Goal: Transaction & Acquisition: Purchase product/service

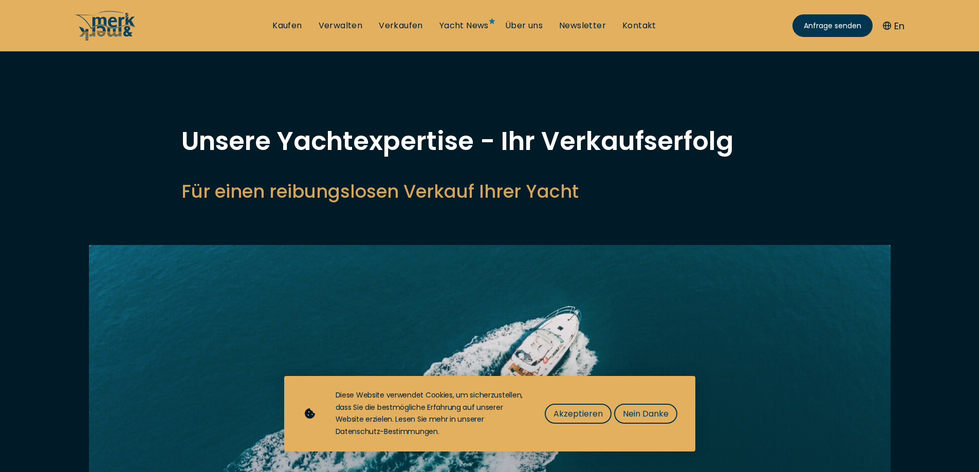
select select "sell"
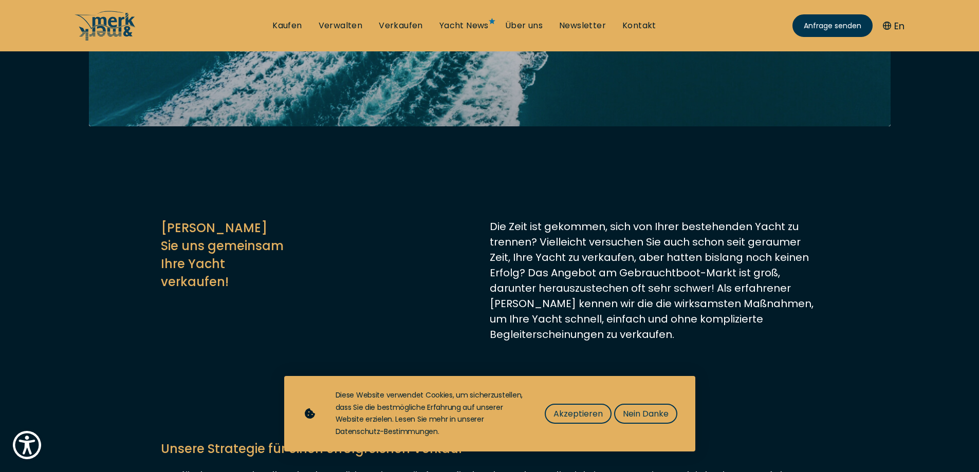
scroll to position [514, 0]
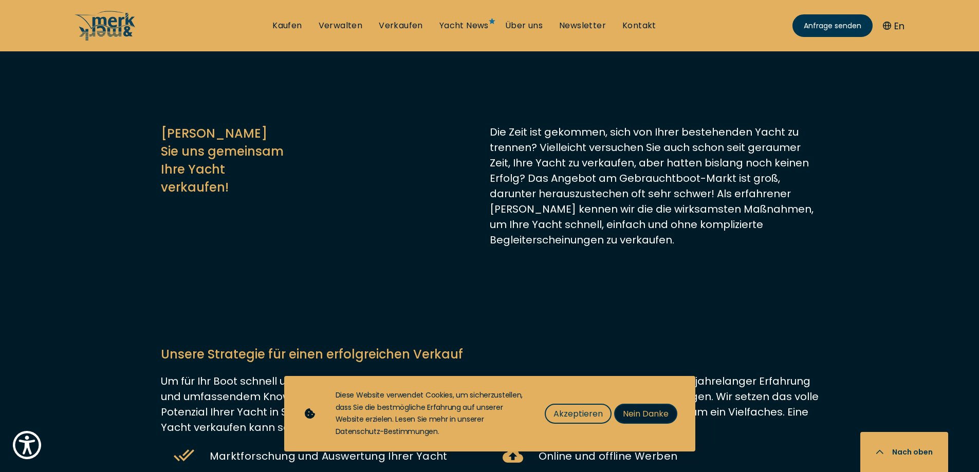
click at [661, 408] on span "Nein Danke" at bounding box center [646, 414] width 46 height 13
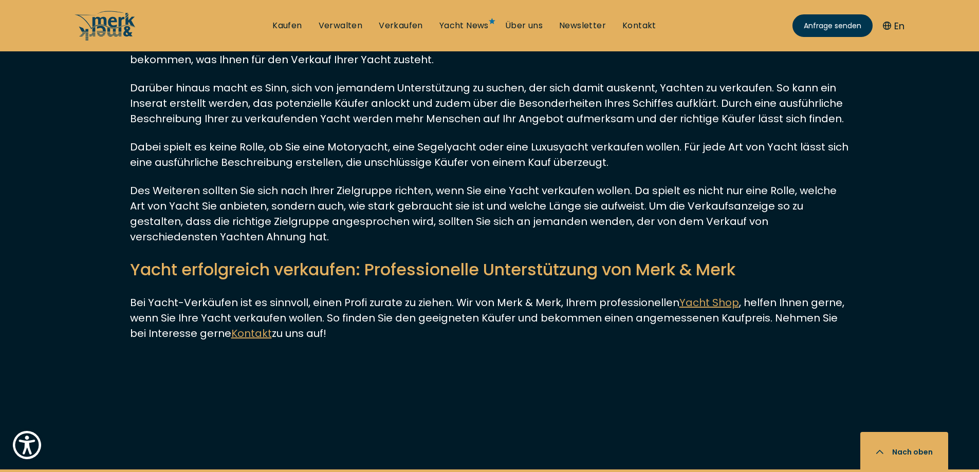
scroll to position [3546, 0]
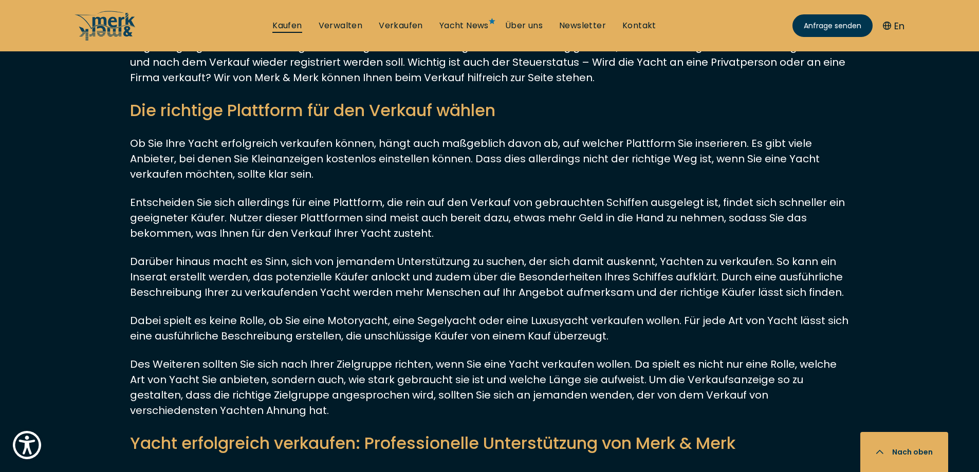
click at [286, 26] on link "Kaufen" at bounding box center [286, 25] width 29 height 11
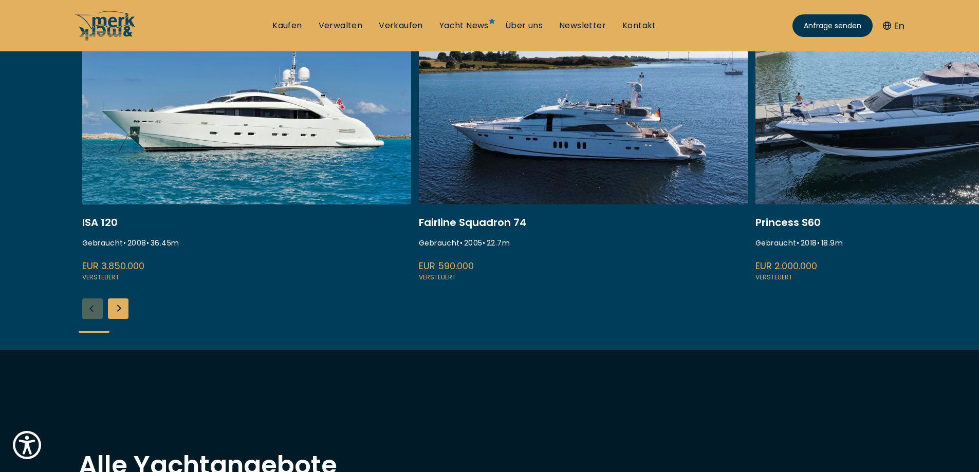
scroll to position [411, 0]
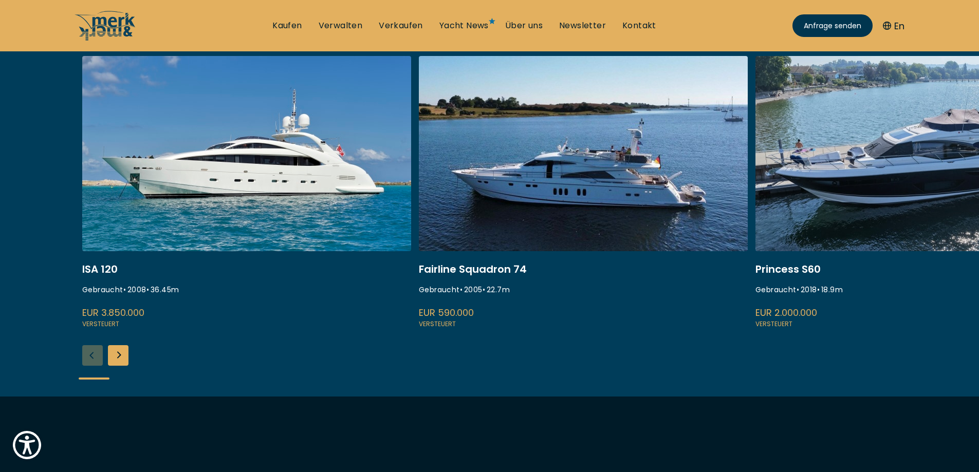
click at [255, 164] on link at bounding box center [246, 193] width 329 height 274
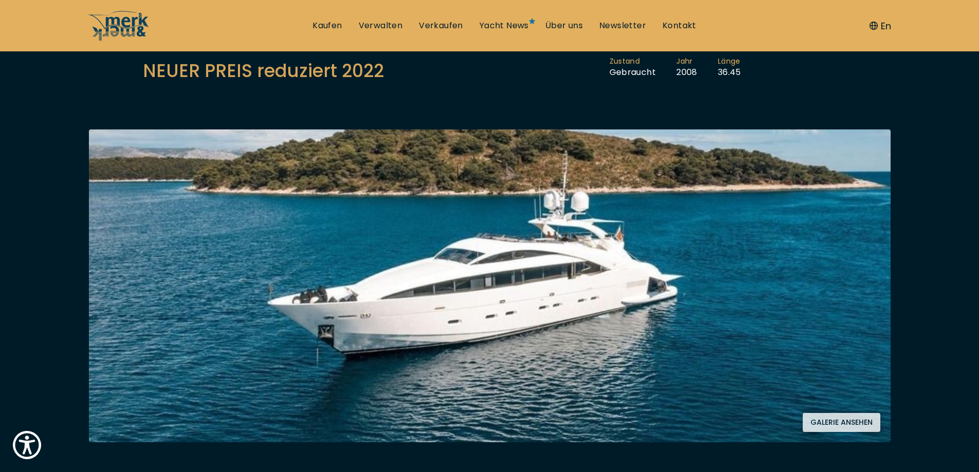
scroll to position [154, 0]
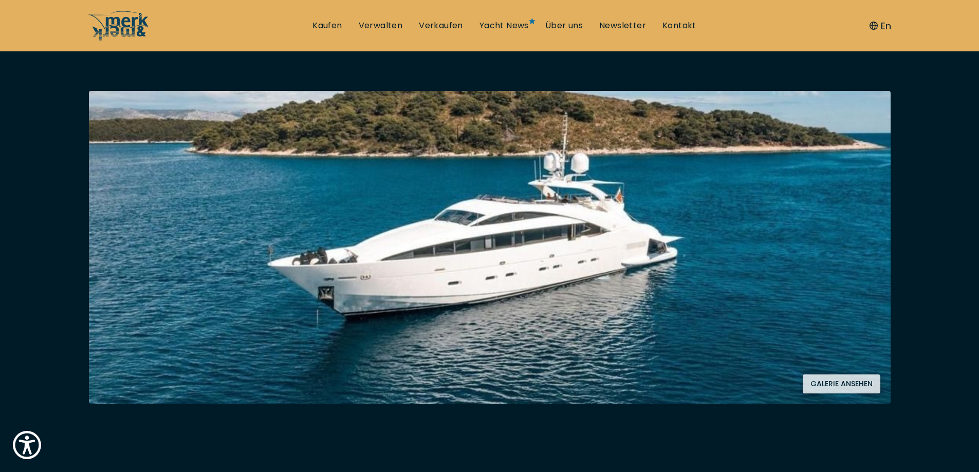
click at [850, 382] on button "Galerie ansehen" at bounding box center [842, 384] width 78 height 19
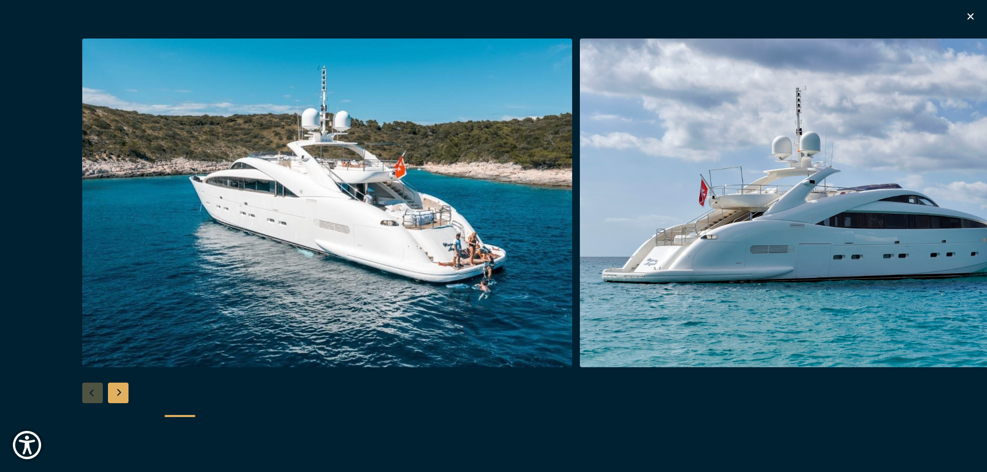
click at [122, 394] on div "Next slide" at bounding box center [118, 393] width 21 height 21
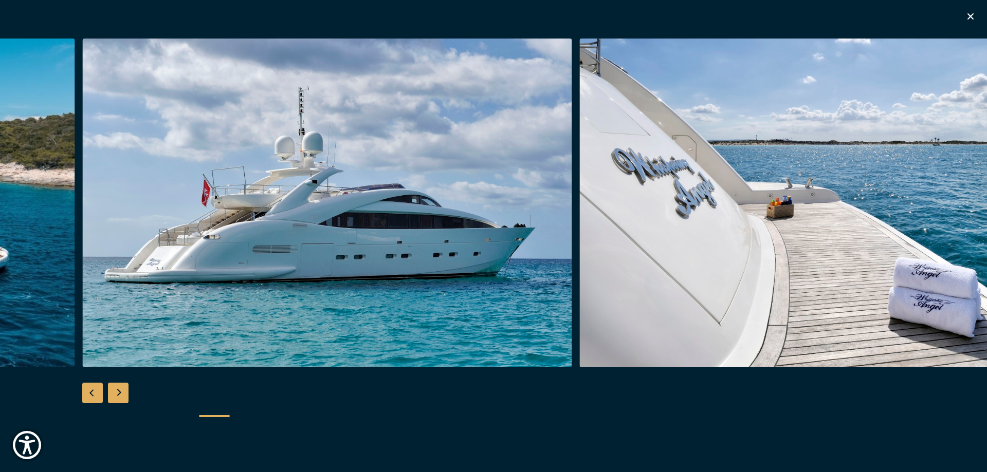
click at [122, 394] on div "Next slide" at bounding box center [118, 393] width 21 height 21
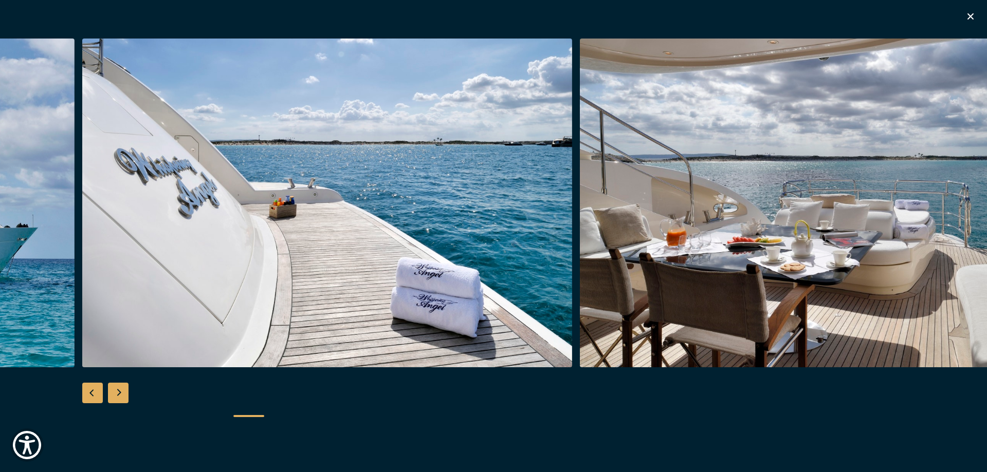
click at [122, 394] on div "Next slide" at bounding box center [118, 393] width 21 height 21
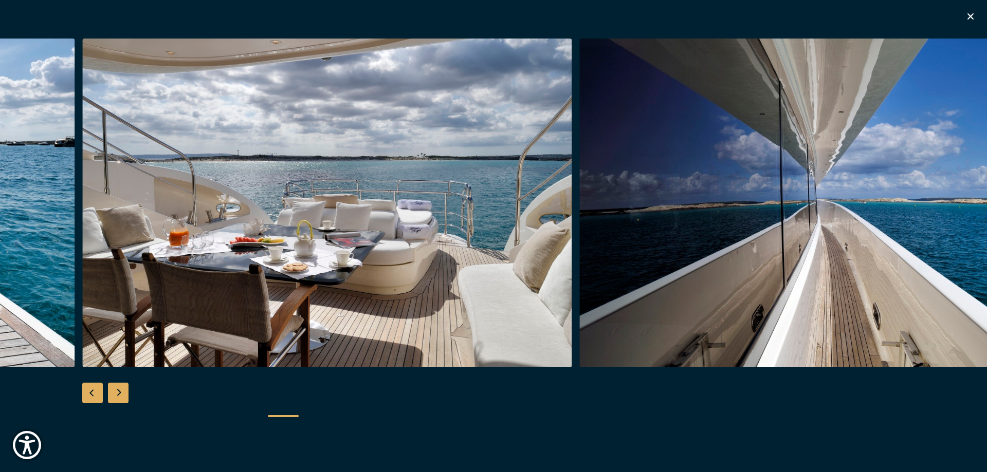
click at [122, 394] on div "Next slide" at bounding box center [118, 393] width 21 height 21
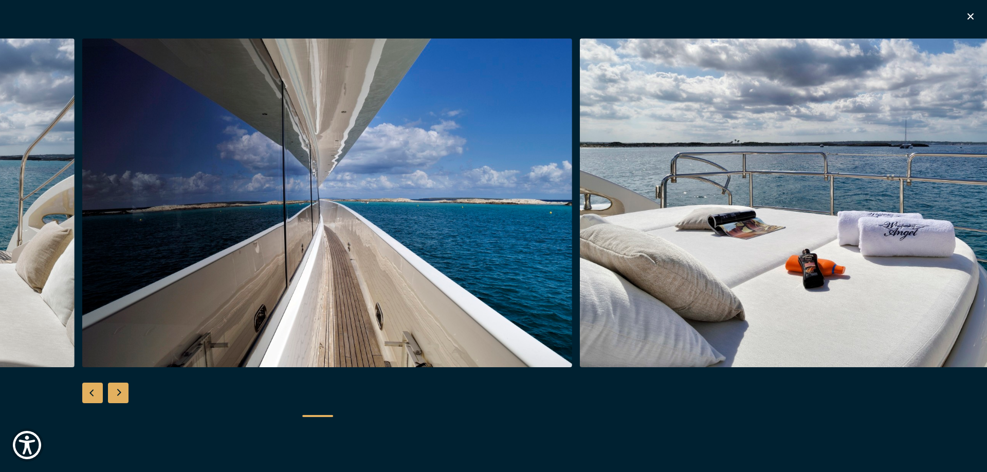
click at [122, 394] on div "Next slide" at bounding box center [118, 393] width 21 height 21
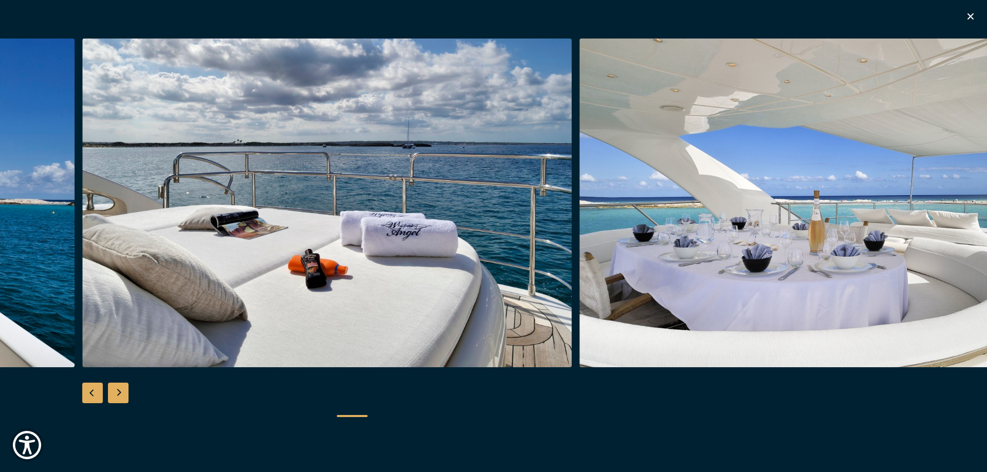
click at [121, 393] on div "Next slide" at bounding box center [118, 393] width 21 height 21
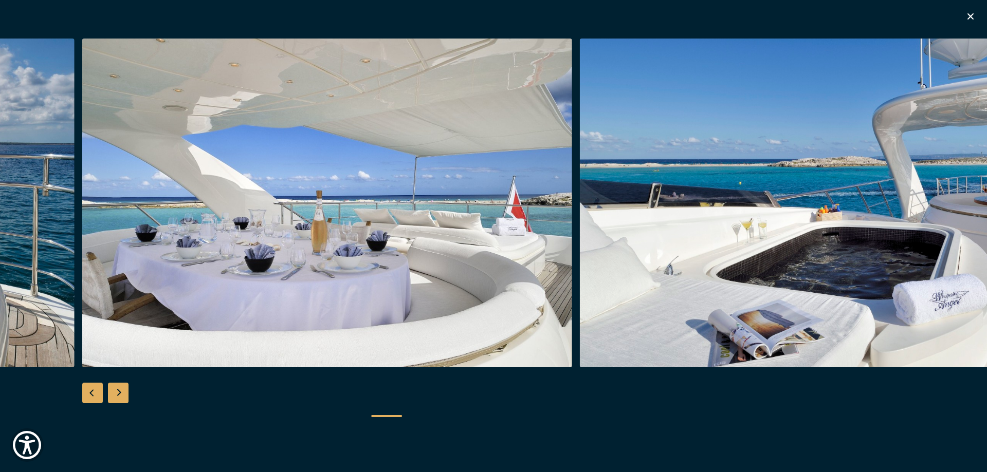
click at [121, 393] on div "Next slide" at bounding box center [118, 393] width 21 height 21
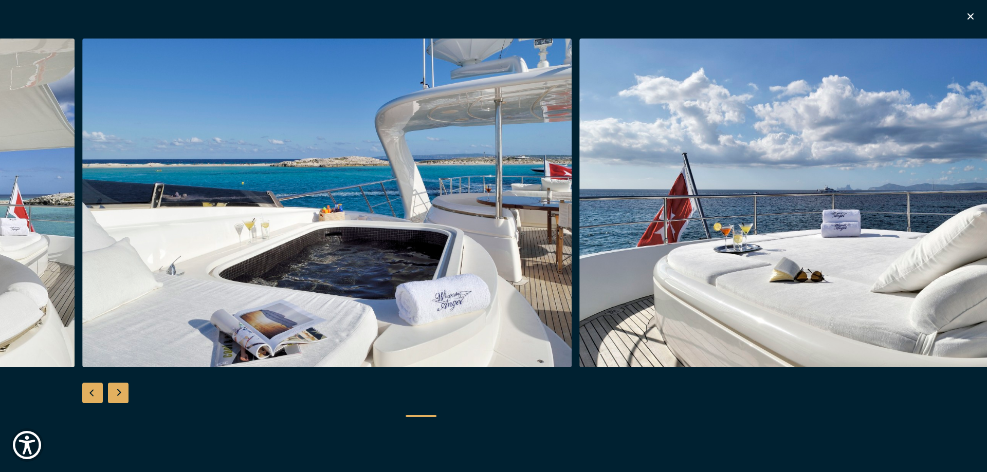
click at [121, 393] on div "Next slide" at bounding box center [118, 393] width 21 height 21
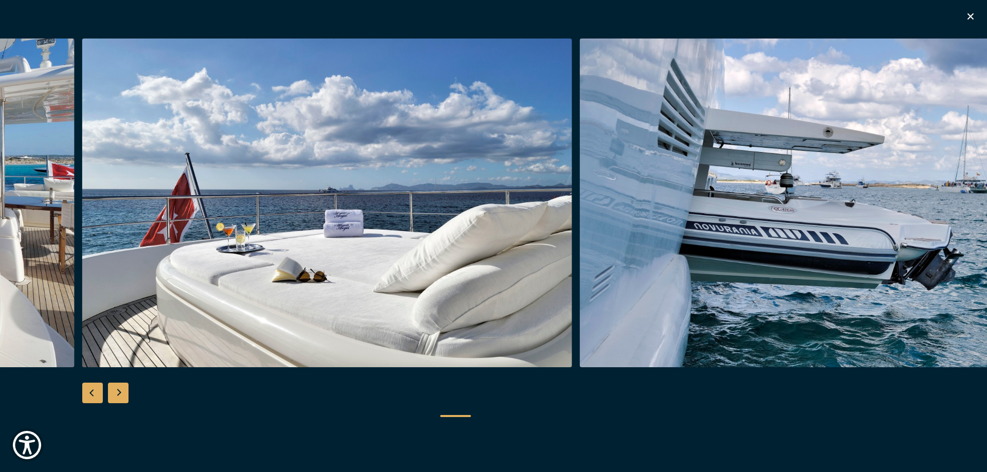
click at [121, 393] on div "Next slide" at bounding box center [118, 393] width 21 height 21
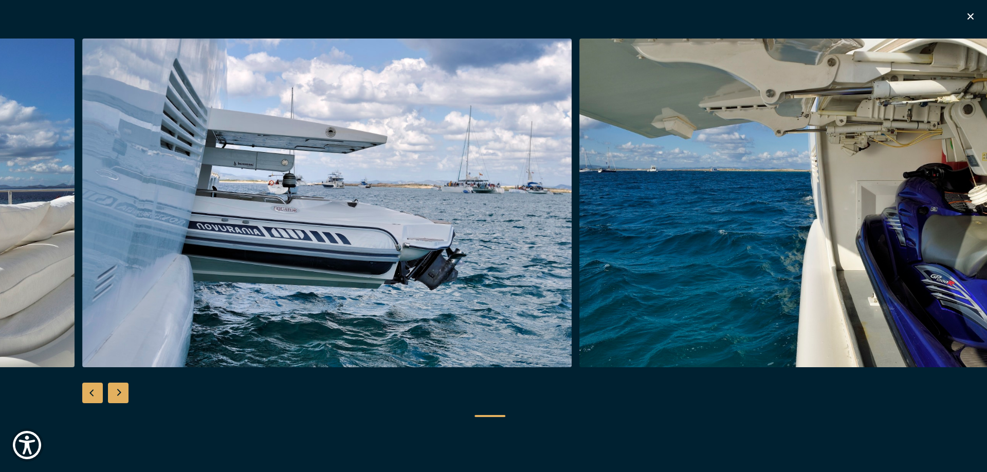
click at [121, 393] on div "Next slide" at bounding box center [118, 393] width 21 height 21
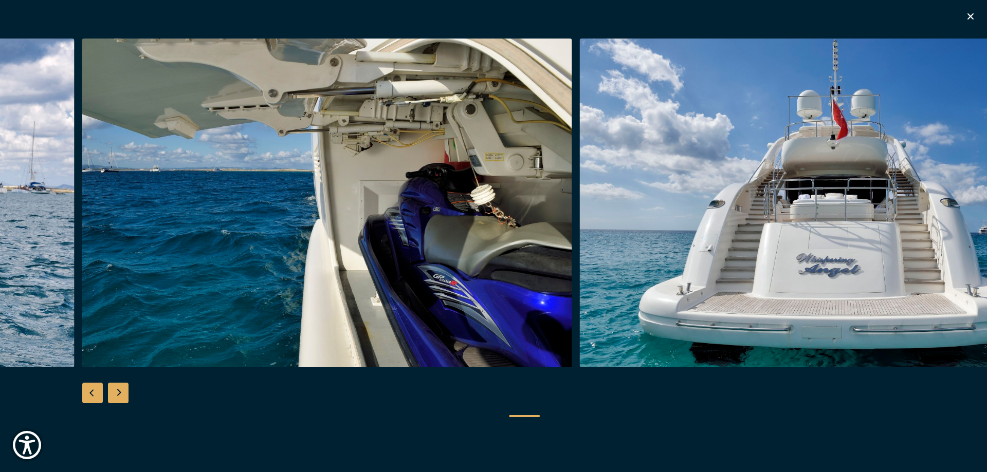
click at [121, 393] on div "Next slide" at bounding box center [118, 393] width 21 height 21
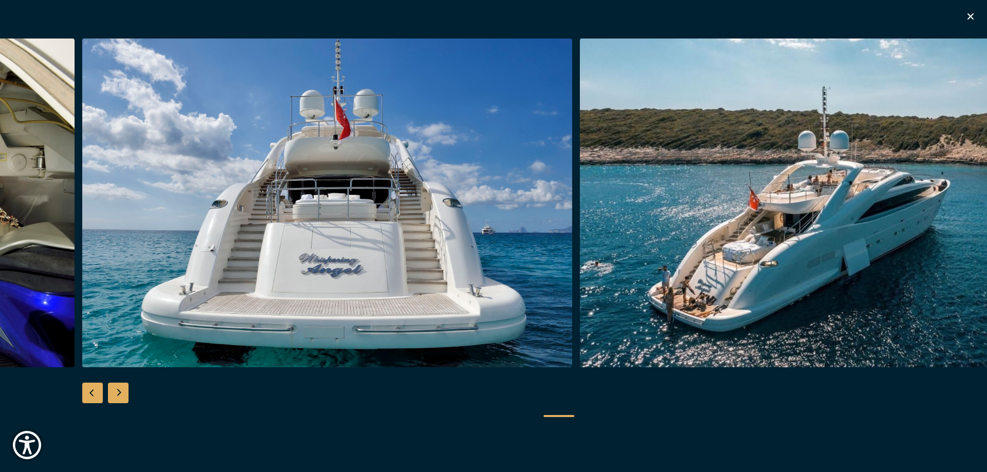
click at [121, 393] on div "Next slide" at bounding box center [118, 393] width 21 height 21
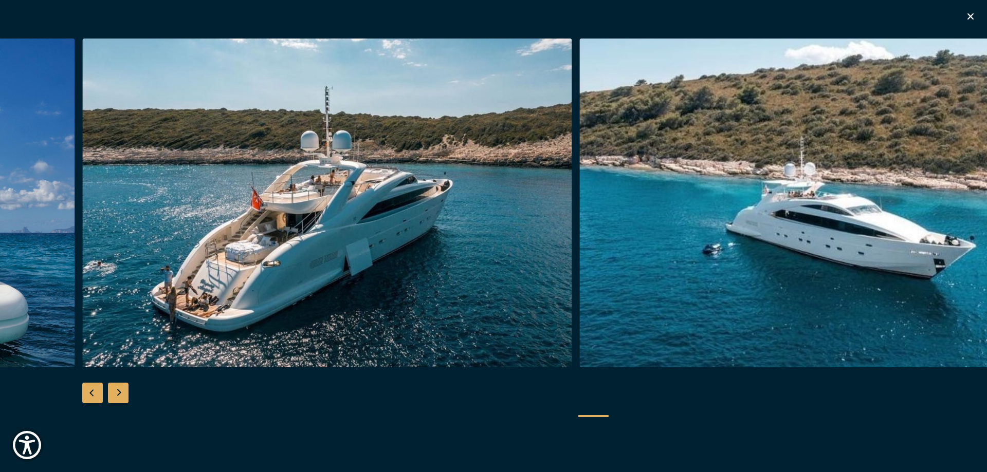
click at [121, 393] on div "Next slide" at bounding box center [118, 393] width 21 height 21
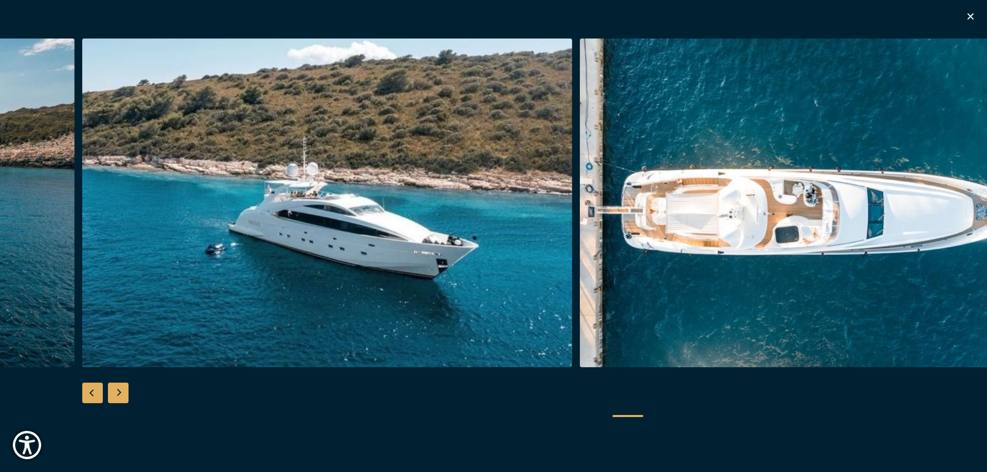
click at [121, 393] on div "Next slide" at bounding box center [118, 393] width 21 height 21
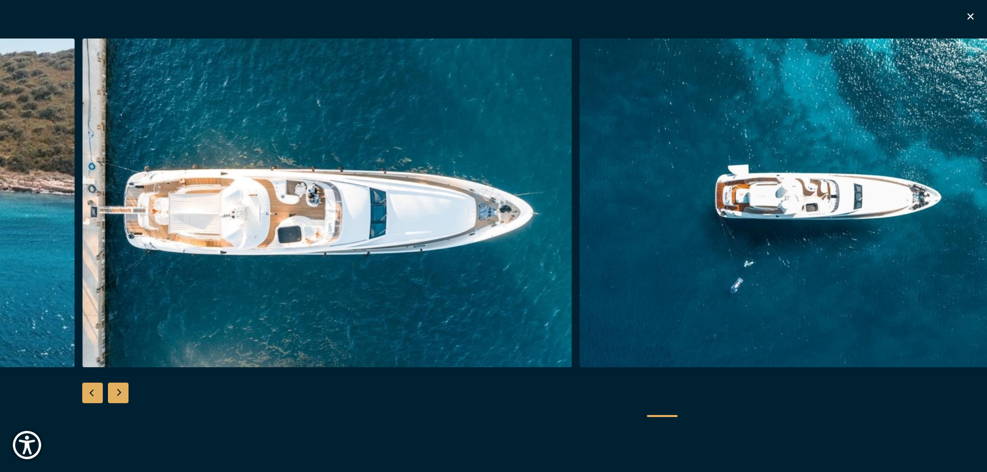
click at [118, 395] on div "Next slide" at bounding box center [118, 393] width 21 height 21
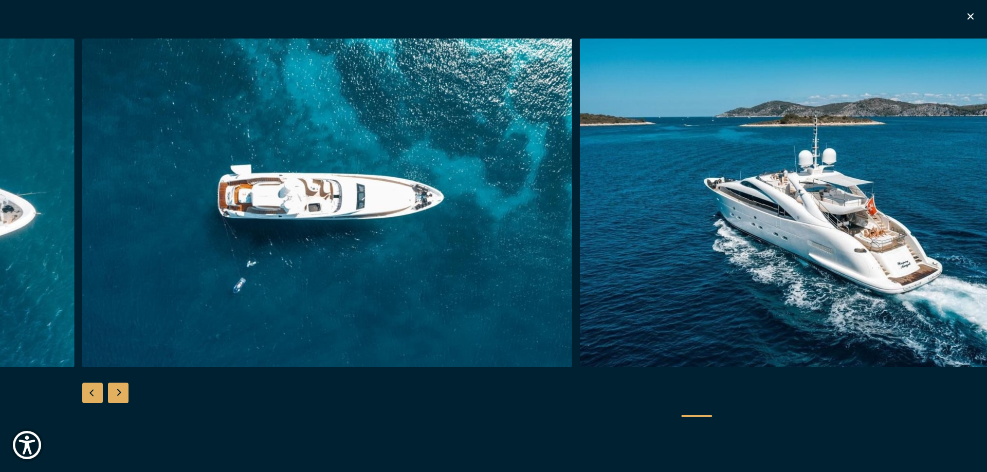
click at [969, 20] on icon "button" at bounding box center [970, 16] width 12 height 12
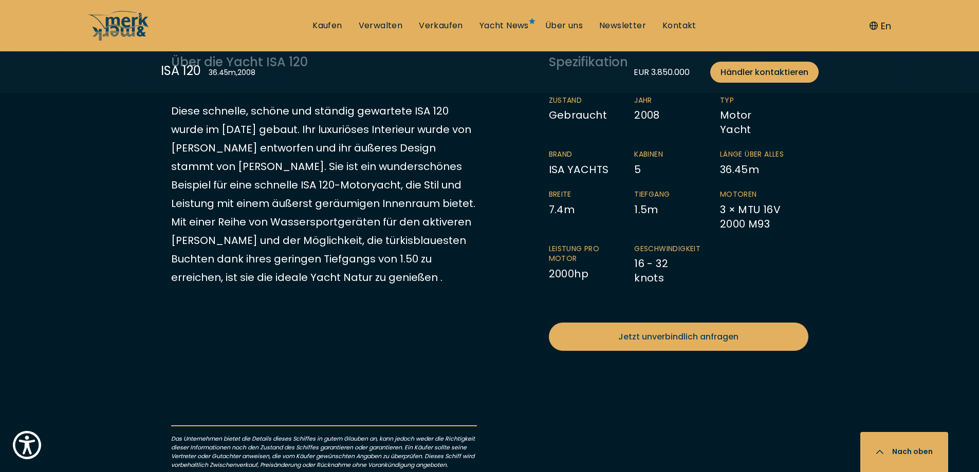
scroll to position [565, 0]
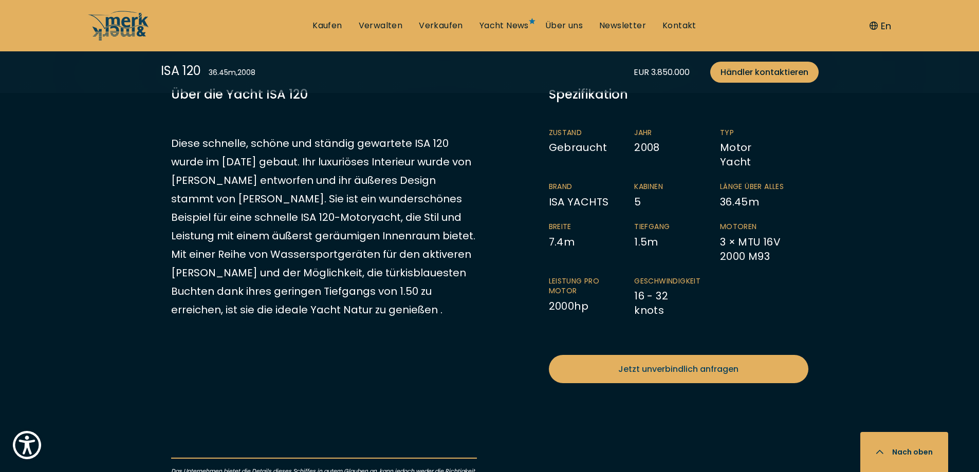
scroll to position [514, 0]
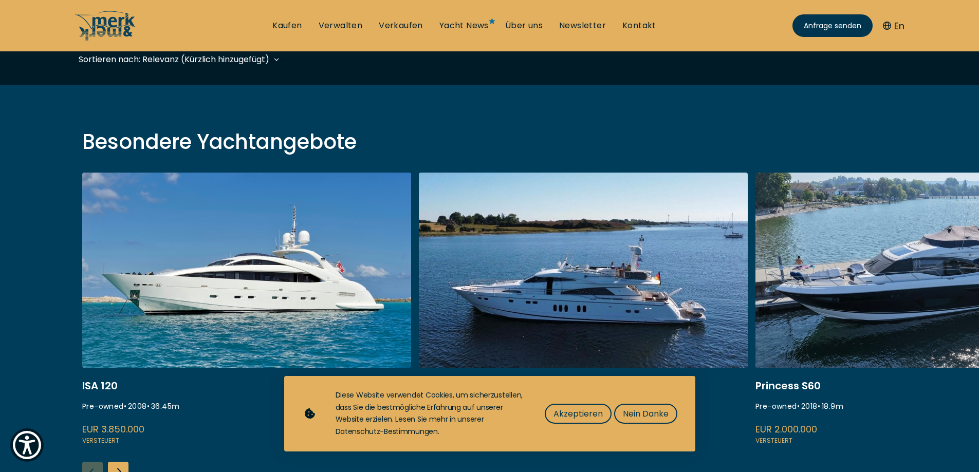
scroll to position [308, 0]
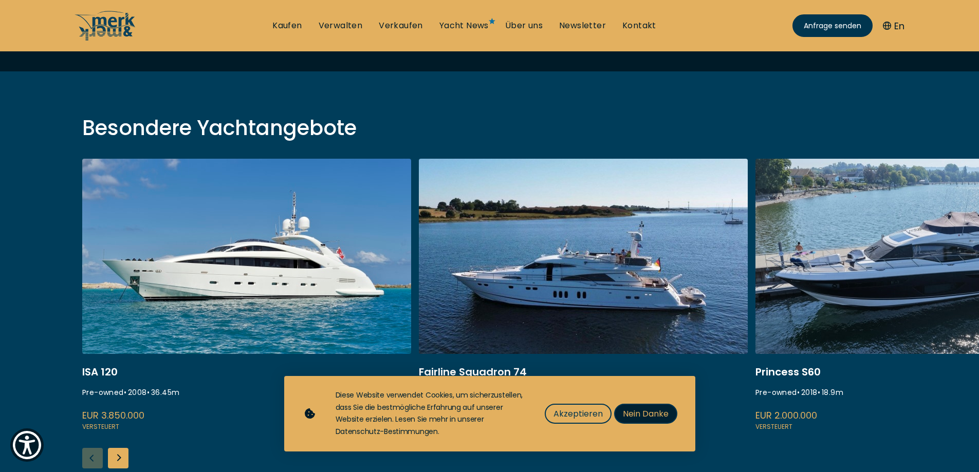
click at [644, 413] on span "Nein Danke" at bounding box center [646, 414] width 46 height 13
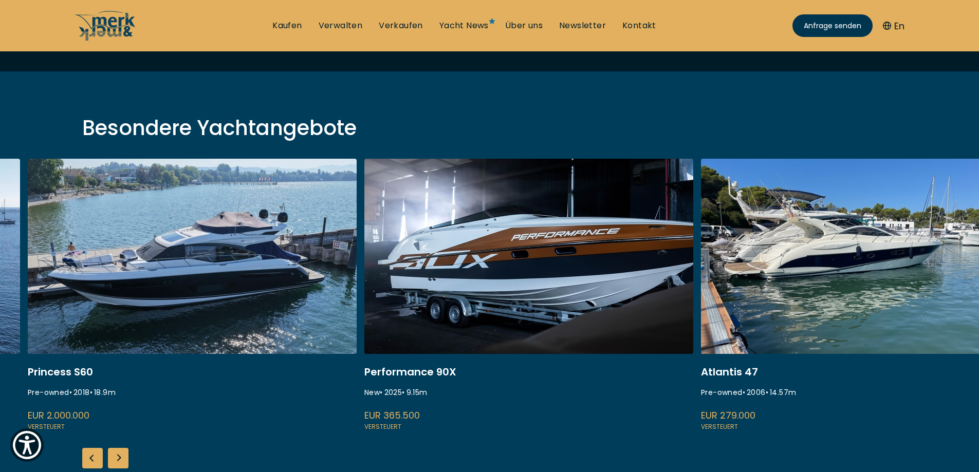
click at [223, 313] on link at bounding box center [192, 296] width 329 height 274
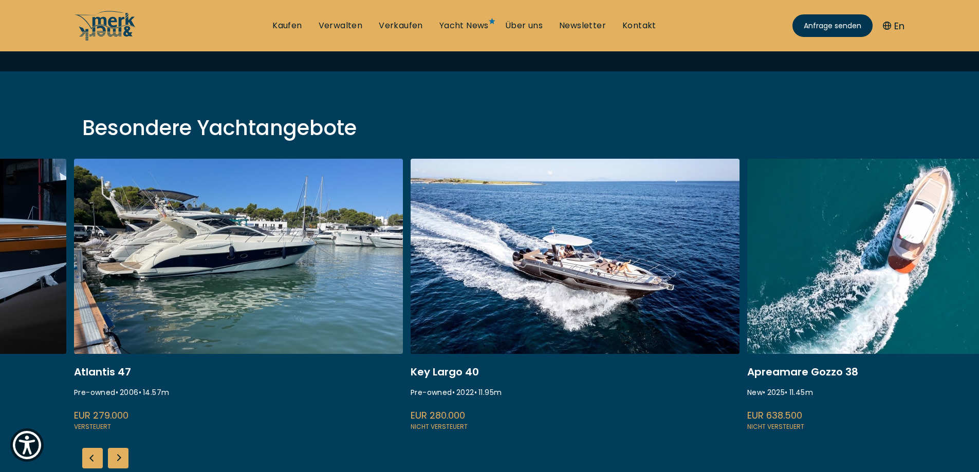
click at [293, 308] on link at bounding box center [238, 296] width 329 height 274
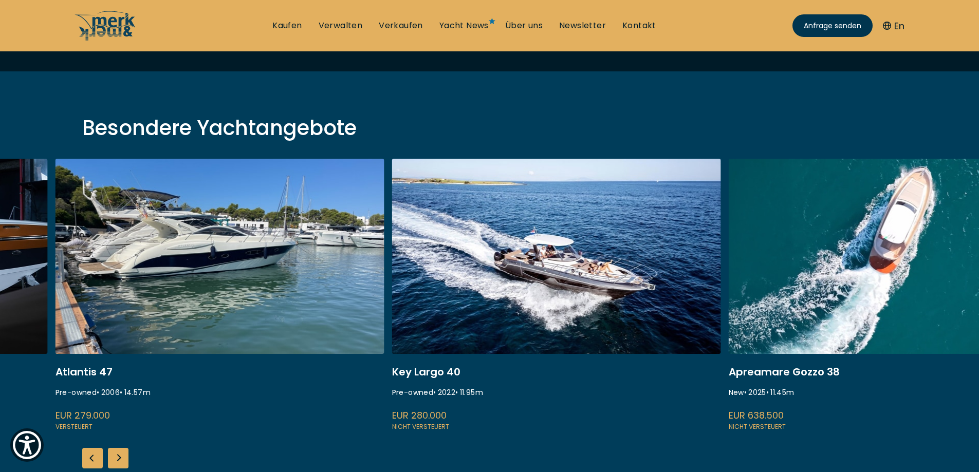
scroll to position [154, 0]
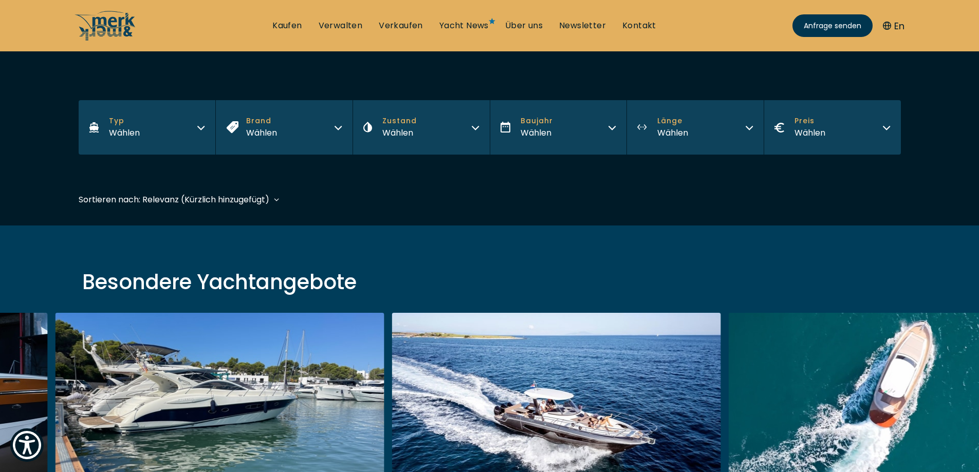
click at [748, 127] on icon "button" at bounding box center [749, 126] width 8 height 8
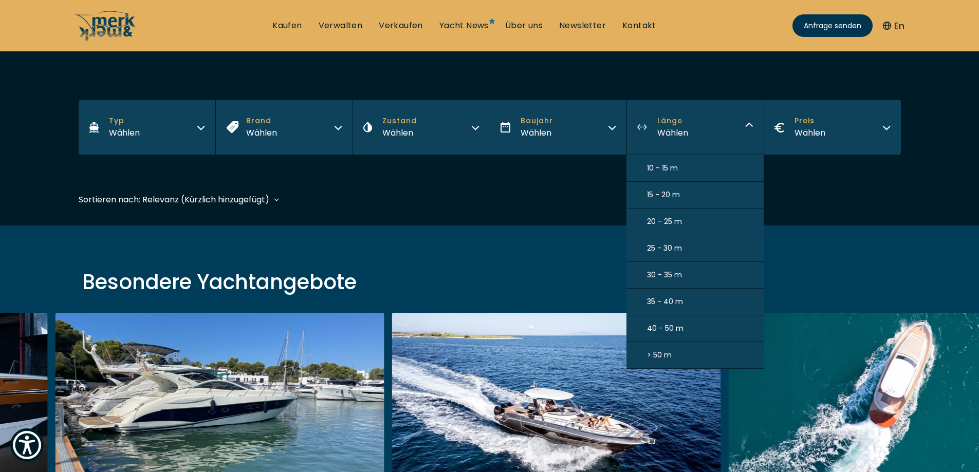
click at [662, 355] on span "> 50 m" at bounding box center [659, 355] width 25 height 11
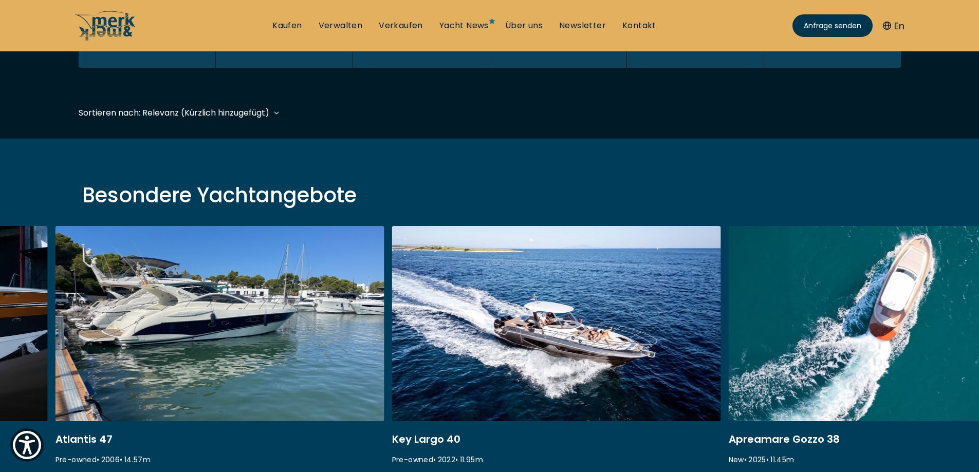
scroll to position [254, 0]
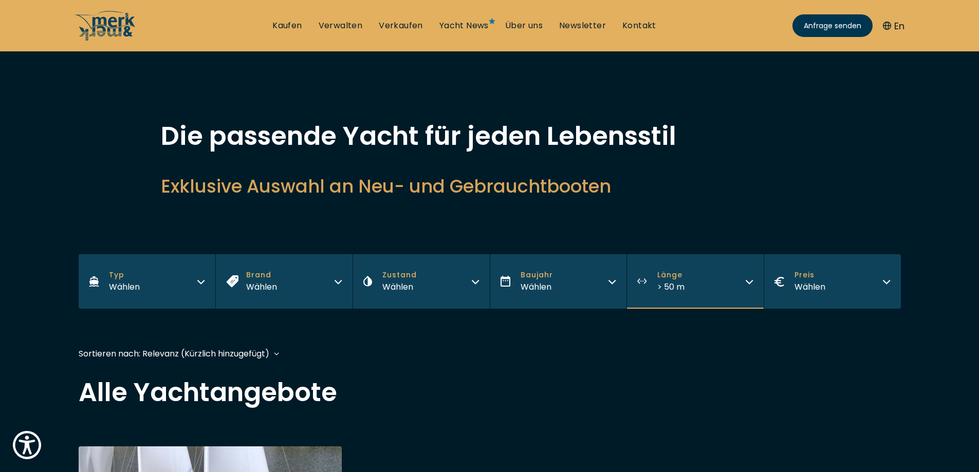
click at [753, 282] on button "Länge > 50 m" at bounding box center [694, 281] width 137 height 54
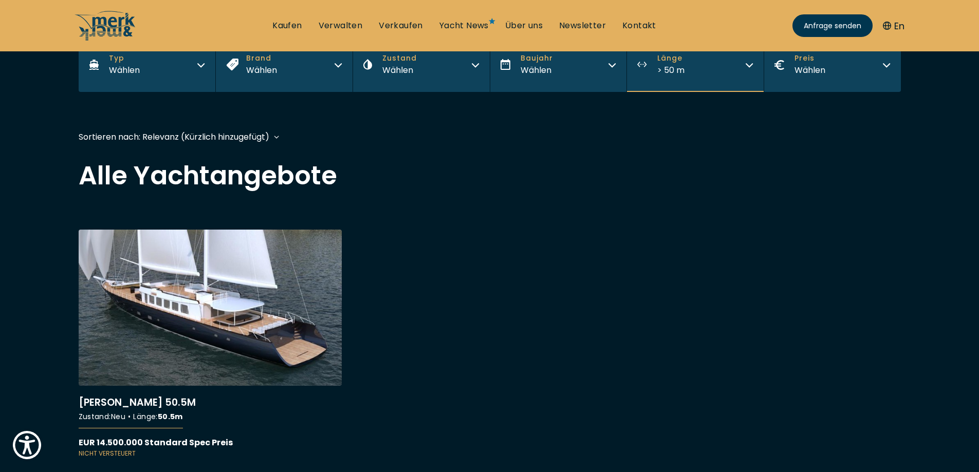
scroll to position [51, 0]
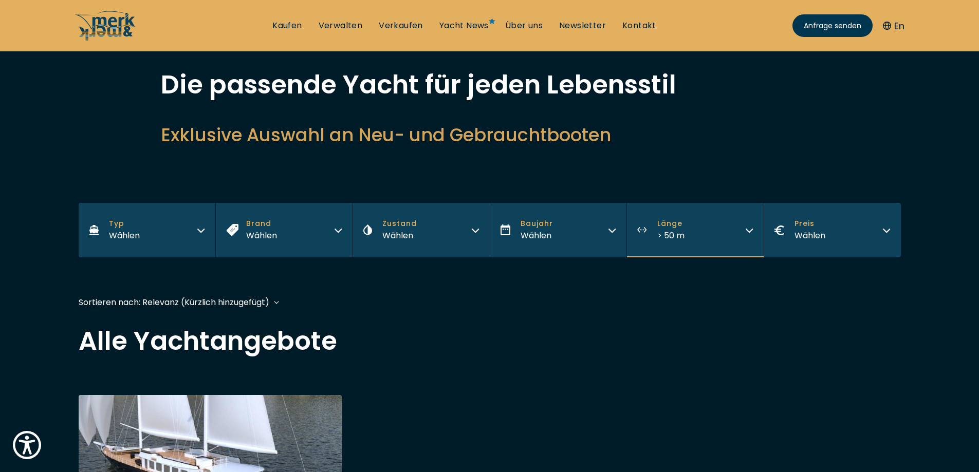
click at [749, 231] on icon "button" at bounding box center [749, 229] width 8 height 8
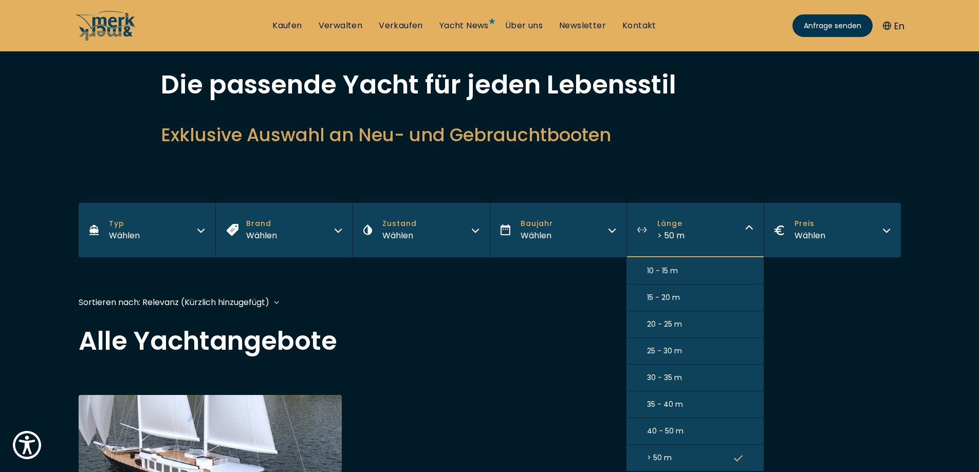
click at [642, 434] on button "40 - 50 m" at bounding box center [694, 431] width 137 height 27
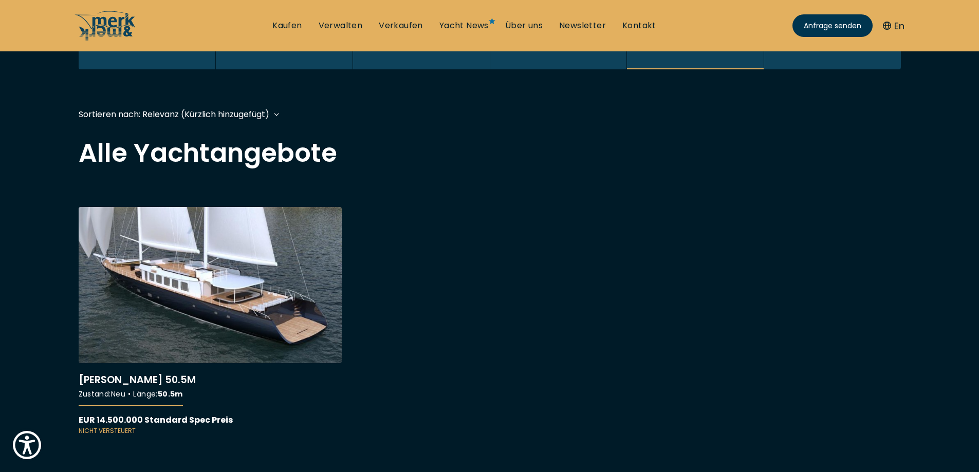
scroll to position [254, 0]
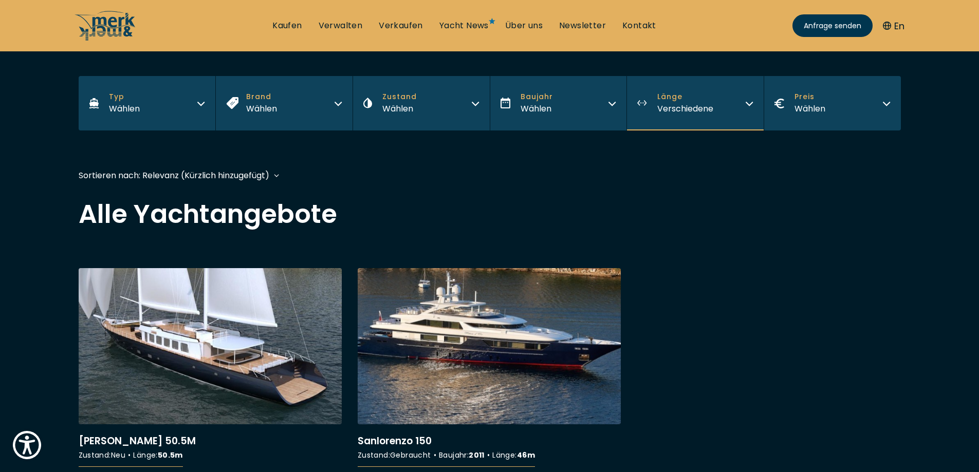
scroll to position [154, 0]
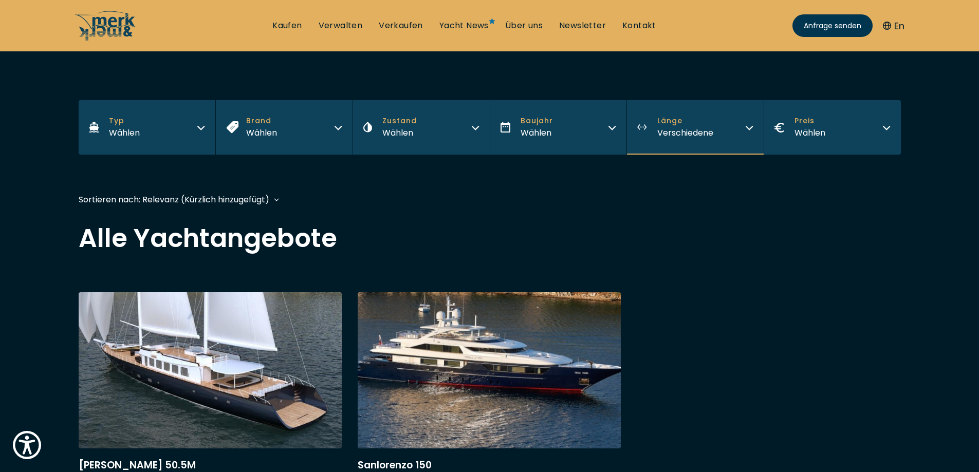
click at [749, 127] on icon "button" at bounding box center [749, 126] width 8 height 8
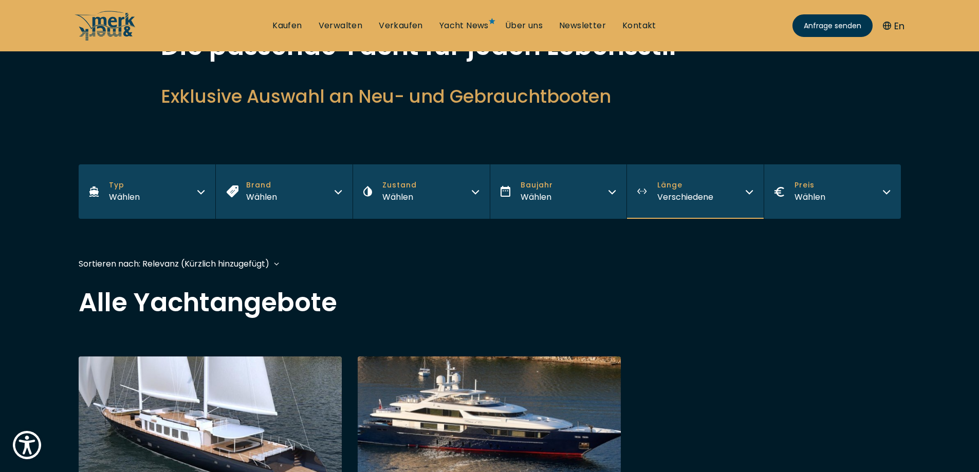
scroll to position [0, 0]
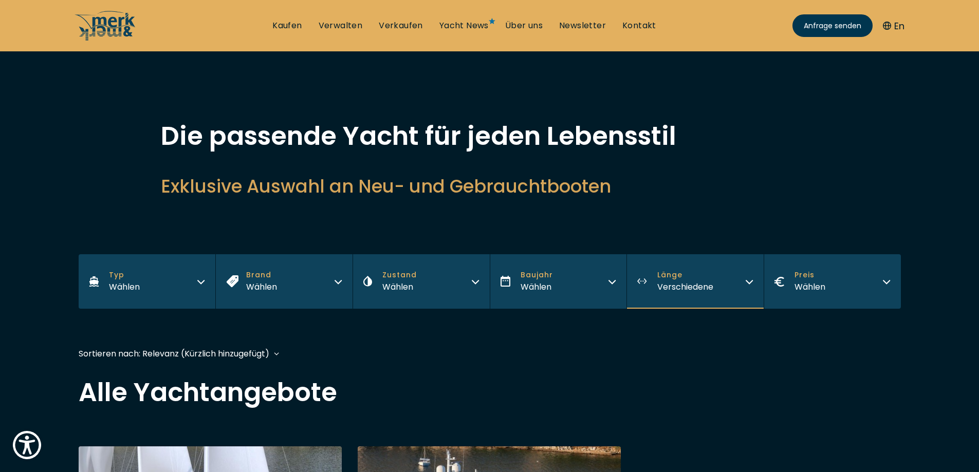
click at [699, 288] on span "Verschiedene" at bounding box center [685, 287] width 56 height 12
click at [754, 173] on div "Die passende Yacht für jeden Lebensstil Exklusive Auswahl an Neu- und Gebraucht…" at bounding box center [490, 161] width 658 height 76
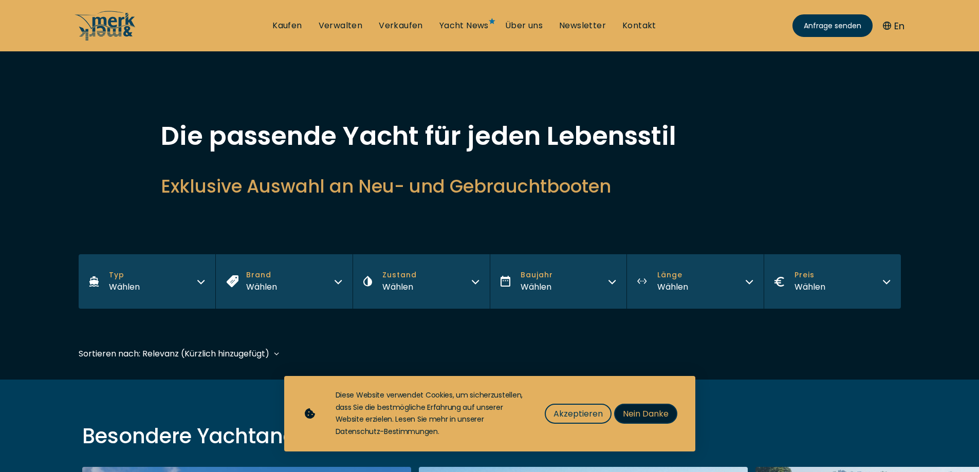
click at [652, 416] on span "Nein Danke" at bounding box center [646, 414] width 46 height 13
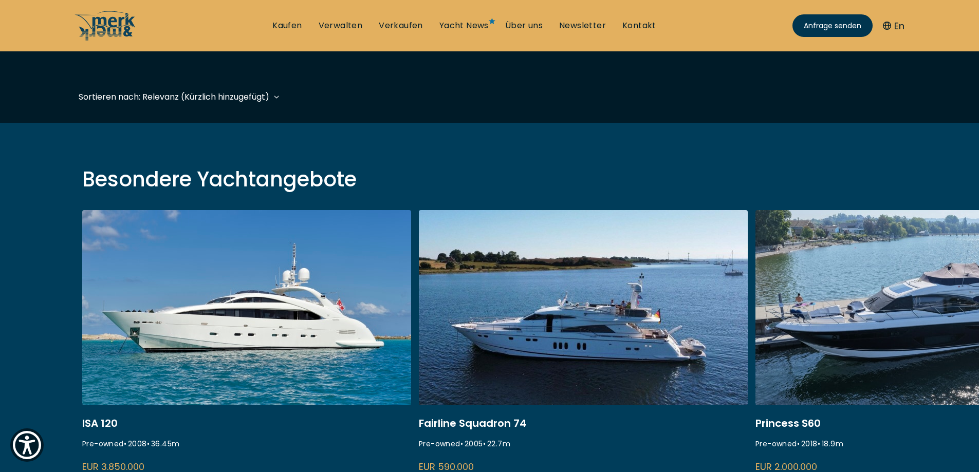
scroll to position [360, 0]
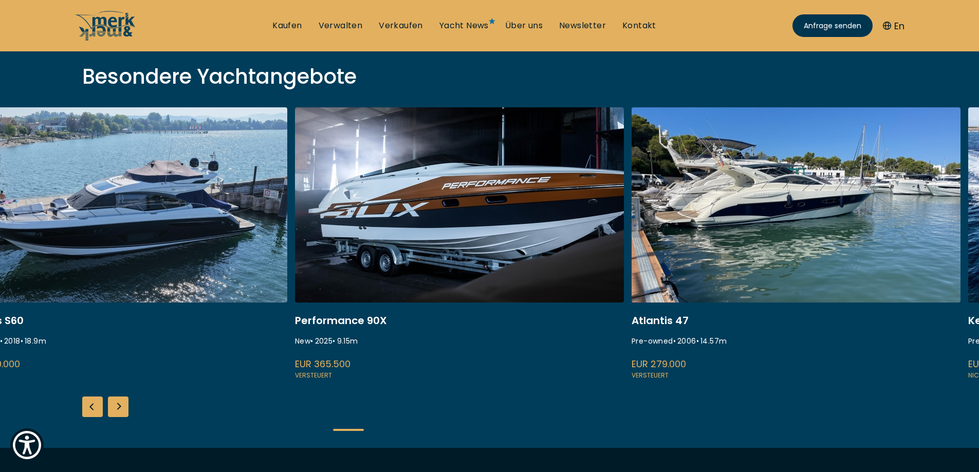
click at [84, 273] on link at bounding box center [122, 244] width 329 height 274
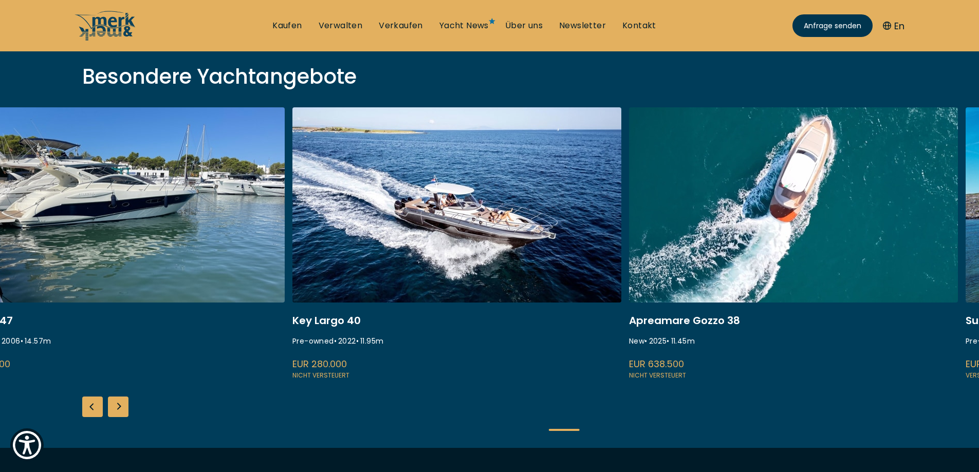
click at [251, 254] on link at bounding box center [120, 244] width 329 height 274
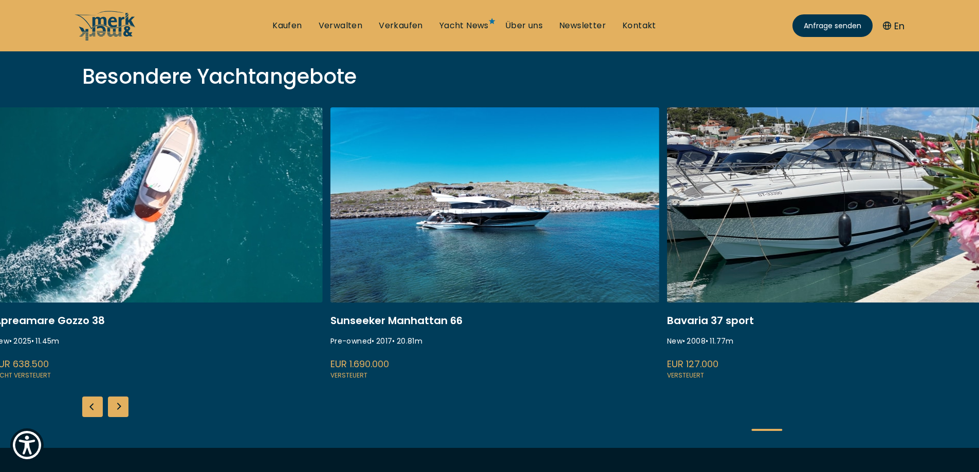
click at [293, 214] on link at bounding box center [158, 244] width 329 height 274
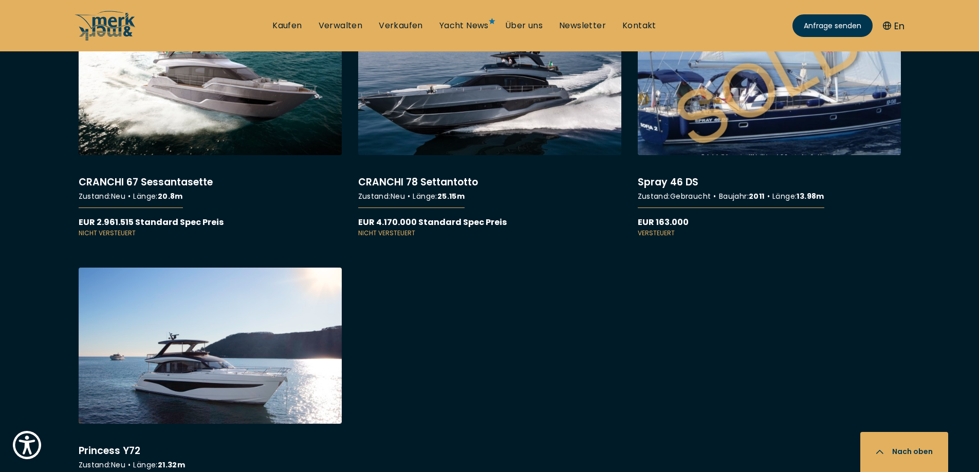
scroll to position [7863, 0]
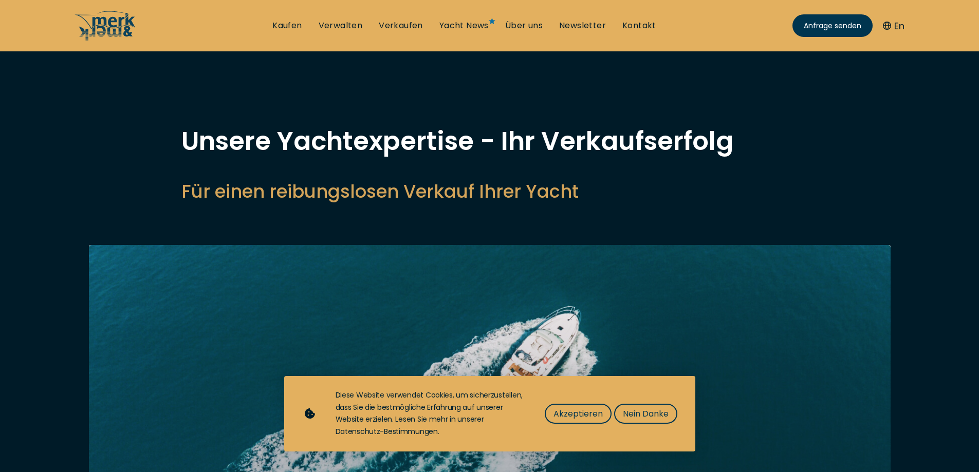
select select "sell"
